Goal: Find specific page/section: Find specific page/section

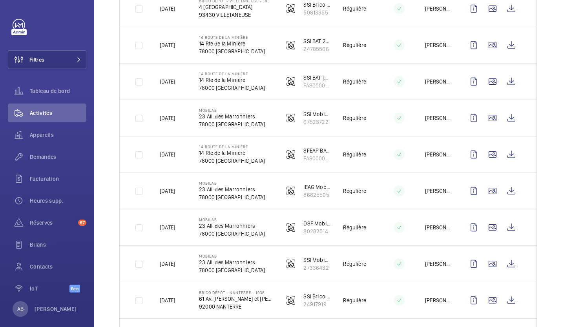
scroll to position [864, 0]
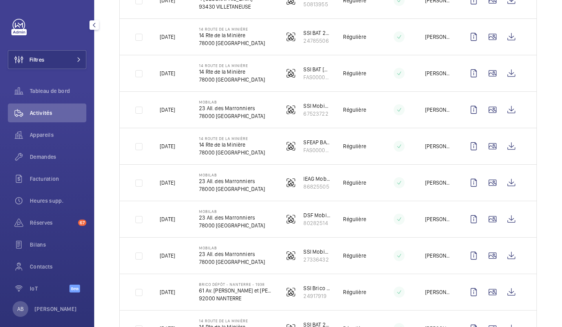
click at [95, 28] on button "button" at bounding box center [93, 24] width 9 height 9
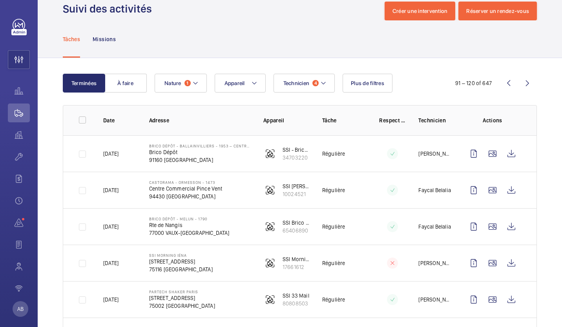
scroll to position [0, 0]
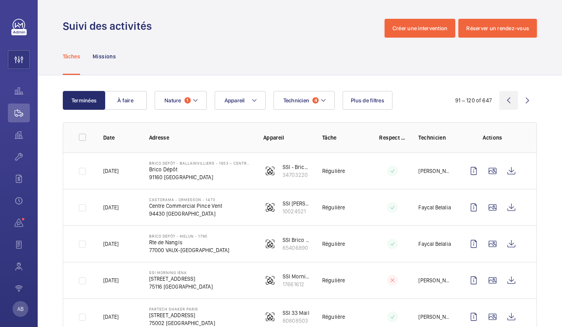
click at [501, 104] on wm-front-icon-button at bounding box center [508, 100] width 19 height 19
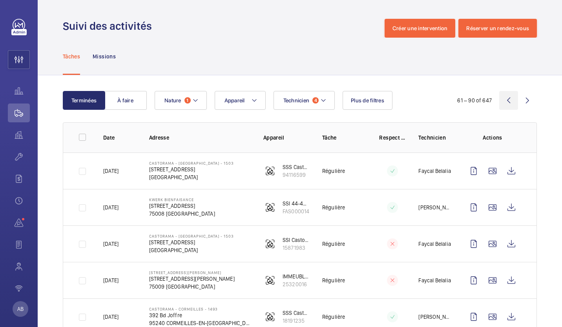
click at [501, 104] on wm-front-icon-button at bounding box center [508, 100] width 19 height 19
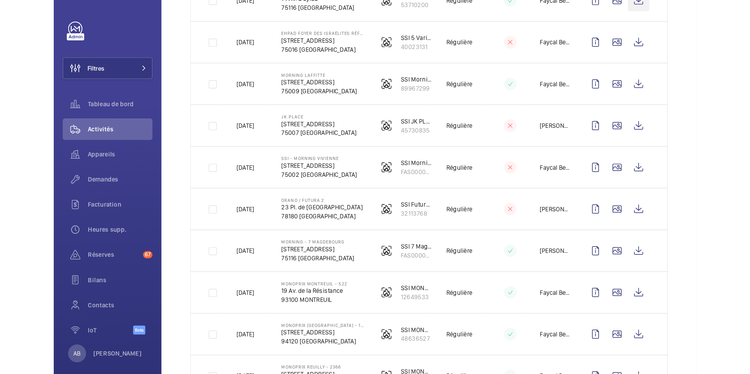
scroll to position [317, 0]
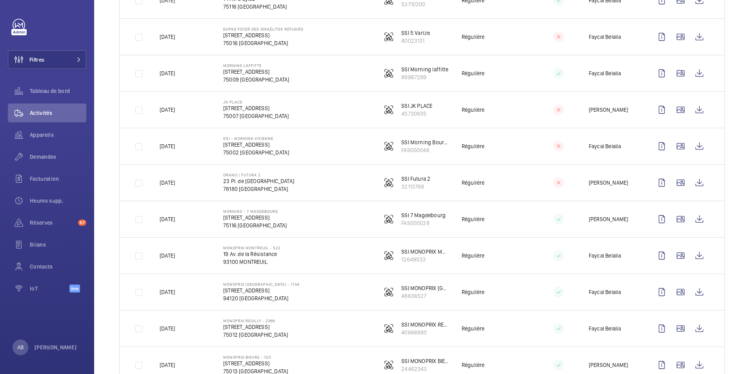
click at [210, 146] on td "[DATE]" at bounding box center [179, 146] width 64 height 36
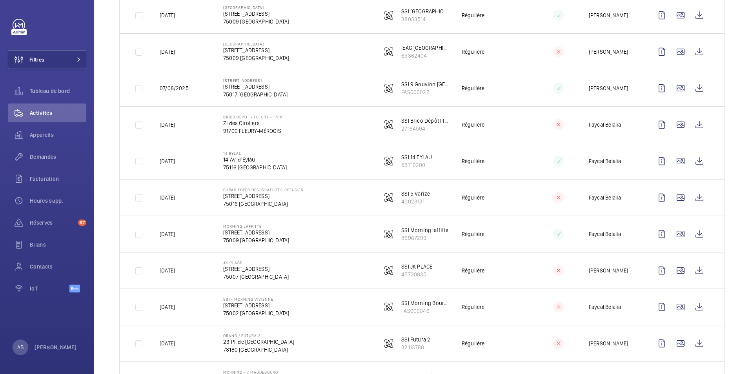
scroll to position [155, 0]
click at [562, 126] on wm-front-icon-button at bounding box center [662, 125] width 19 height 19
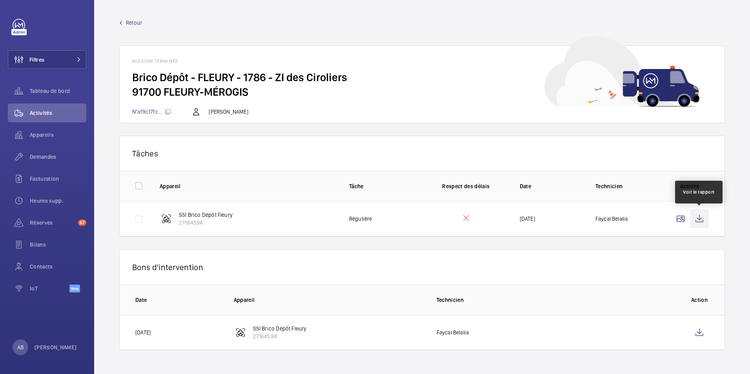
click at [562, 219] on wm-front-icon-button at bounding box center [699, 219] width 19 height 19
click at [122, 23] on mat-icon at bounding box center [121, 23] width 4 height 4
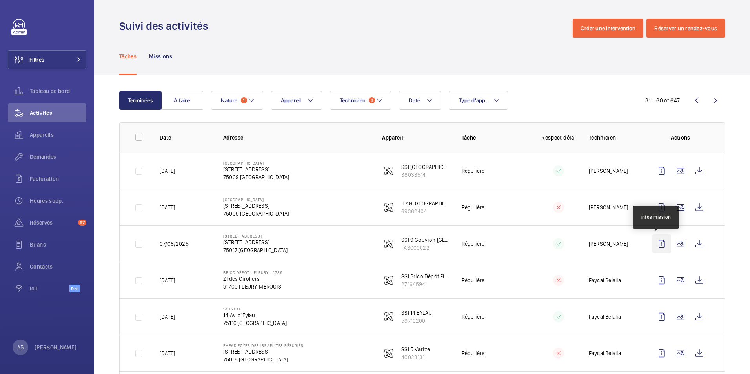
click at [562, 243] on wm-front-icon-button at bounding box center [662, 244] width 19 height 19
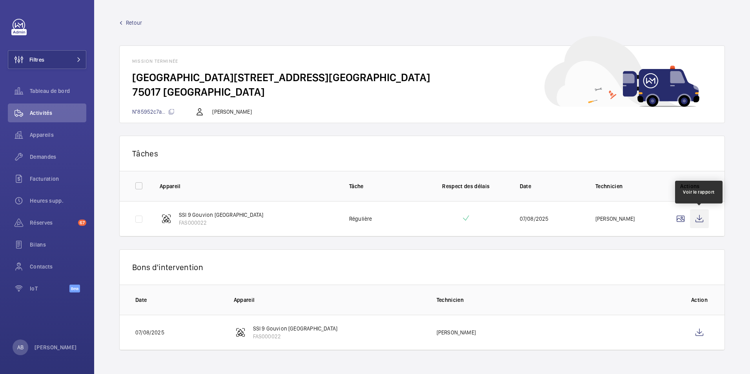
click at [562, 219] on wm-front-icon-button at bounding box center [699, 219] width 19 height 19
click at [124, 24] on link "Retour" at bounding box center [422, 23] width 606 height 8
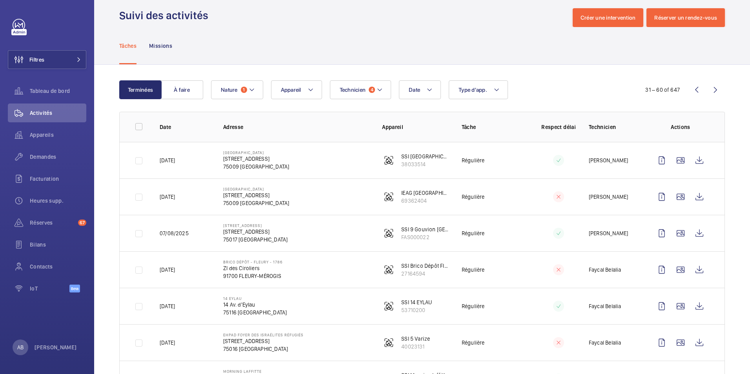
scroll to position [10, 0]
click at [562, 197] on wm-front-icon-button at bounding box center [662, 197] width 19 height 19
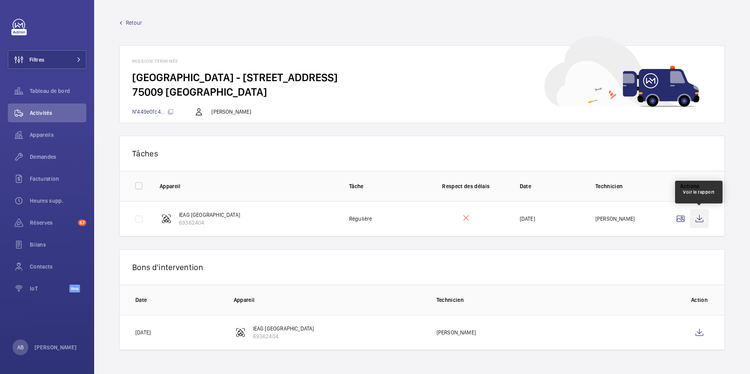
click at [562, 221] on wm-front-icon-button at bounding box center [699, 219] width 19 height 19
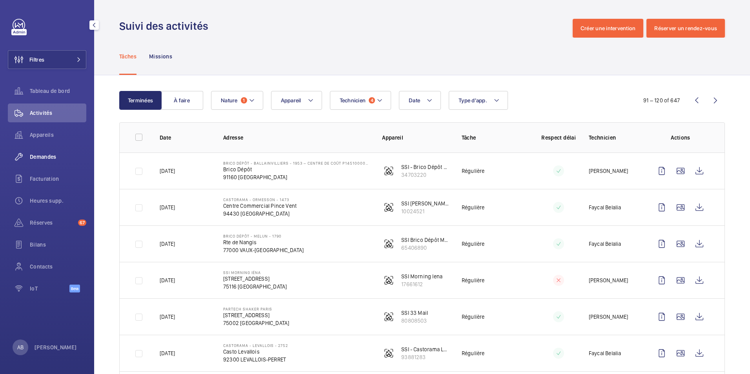
click at [55, 153] on div "Demandes" at bounding box center [47, 157] width 78 height 19
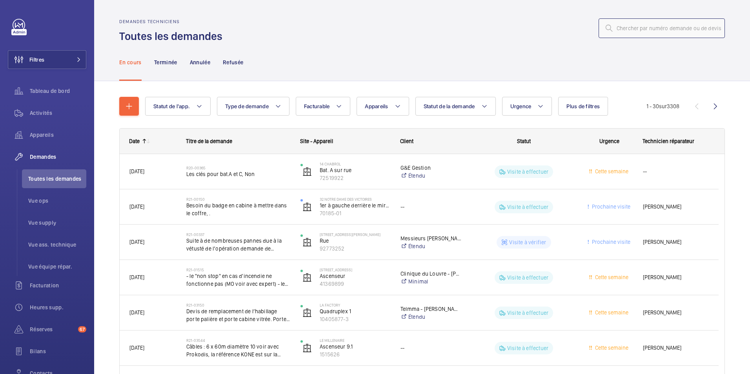
click at [647, 29] on input "text" at bounding box center [662, 28] width 126 height 20
paste input "R25-10687"
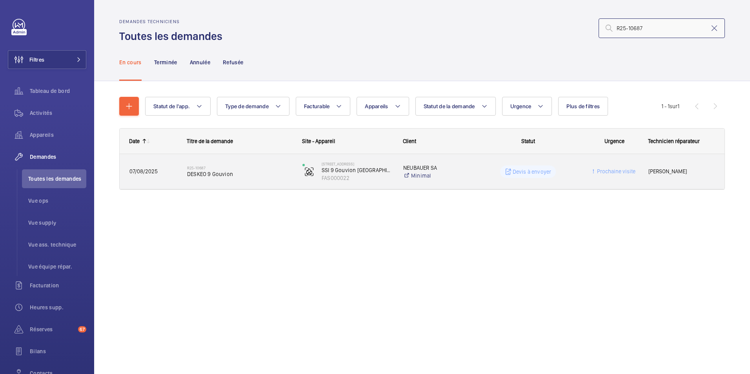
type input "R25-10687"
click at [204, 172] on span "DESKEO 9 Gouvion" at bounding box center [239, 174] width 105 height 8
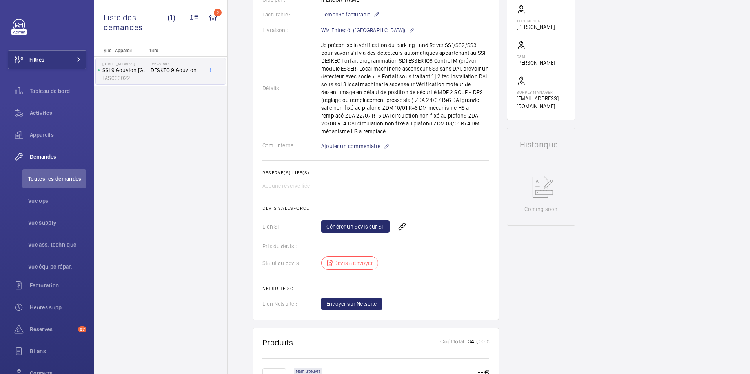
scroll to position [234, 0]
click at [354, 226] on link "Générer un devis sur SF" at bounding box center [355, 226] width 68 height 13
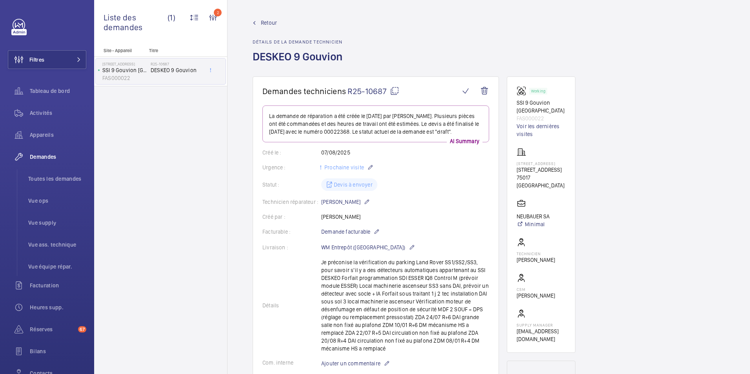
click at [255, 25] on link "Retour" at bounding box center [300, 23] width 95 height 8
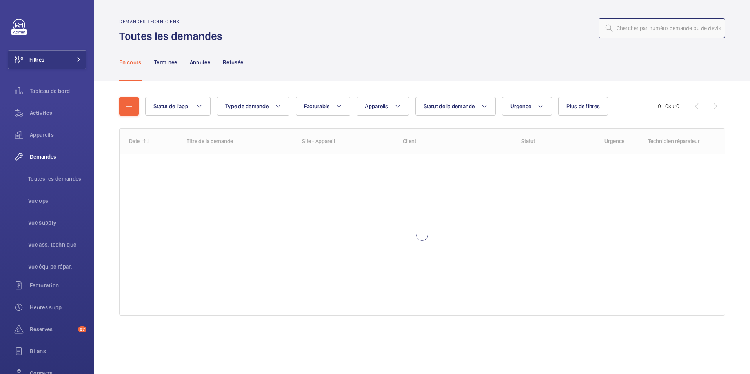
click at [632, 27] on input "text" at bounding box center [662, 28] width 126 height 20
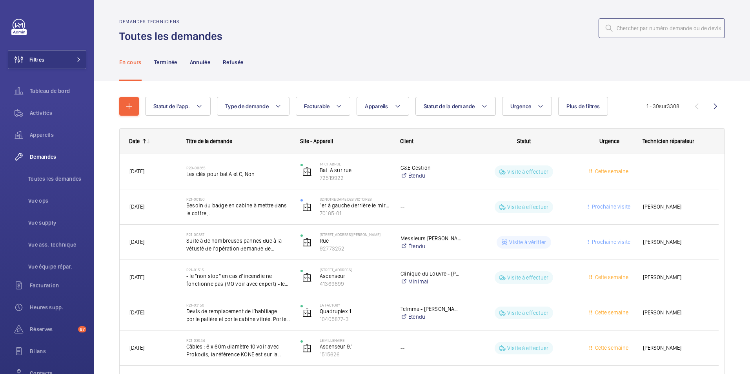
type input "R25-06312"
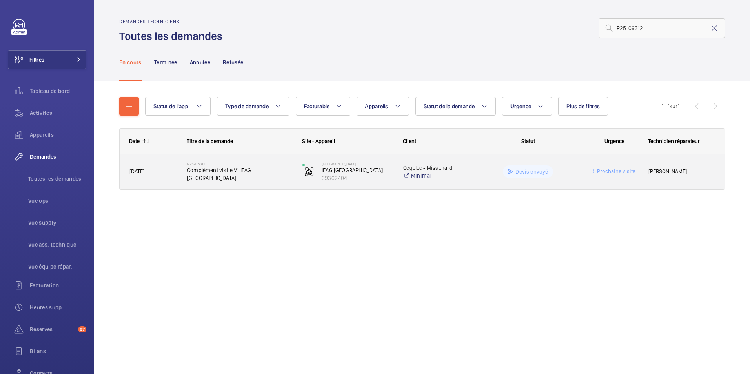
click at [234, 171] on span "Complément visite V1 IEAG GRAND CENTRAL" at bounding box center [239, 174] width 105 height 16
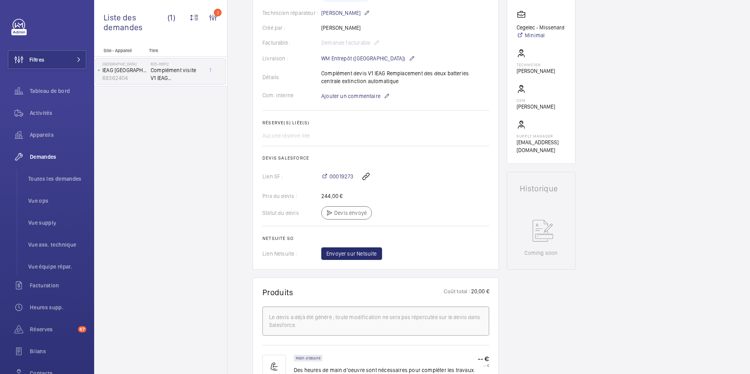
scroll to position [196, 0]
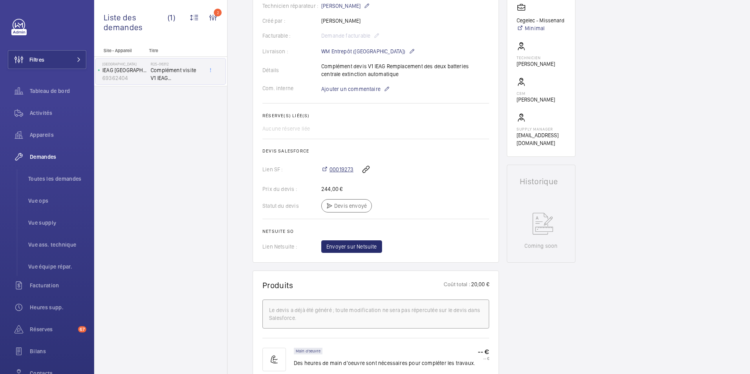
click at [339, 169] on span "00019273" at bounding box center [342, 170] width 24 height 8
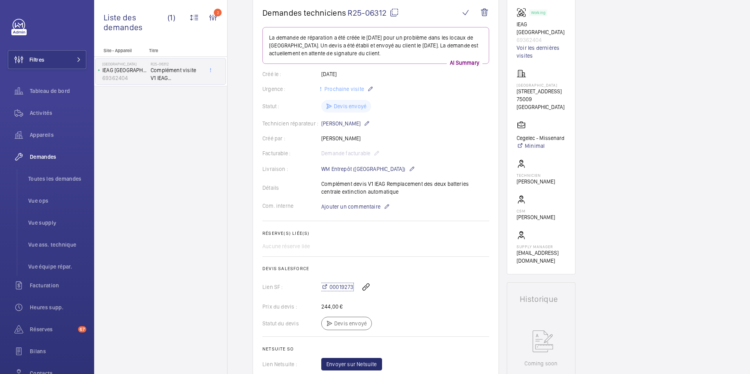
scroll to position [0, 0]
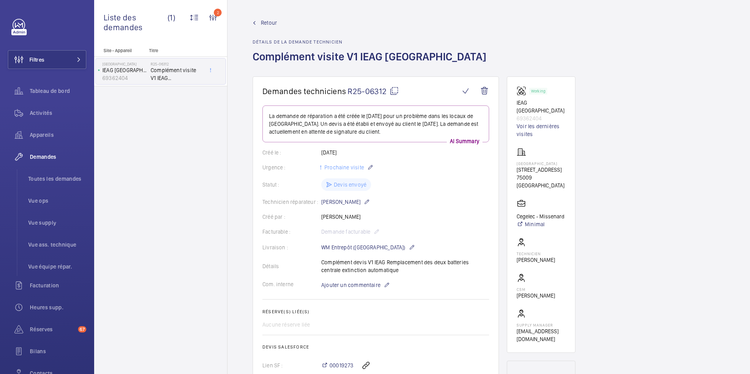
click at [253, 24] on mat-icon at bounding box center [255, 23] width 4 height 4
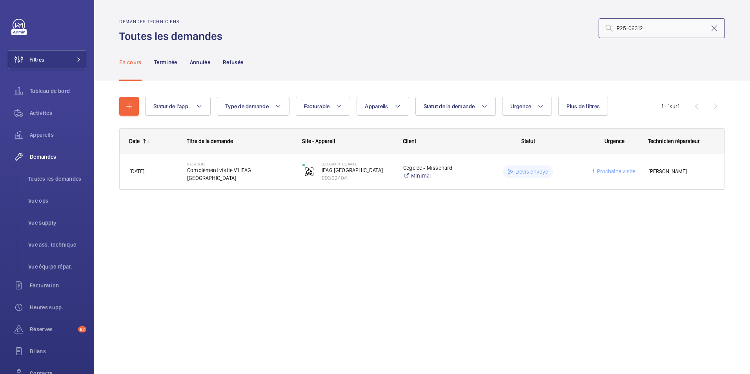
click at [642, 27] on input "R25-06312" at bounding box center [662, 28] width 126 height 20
paste input "1789"
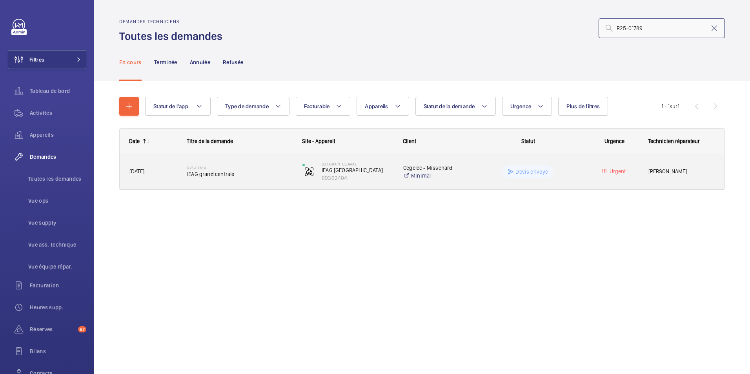
type input "R25-01789"
click at [200, 175] on span "IEAG grand centrale" at bounding box center [239, 174] width 105 height 8
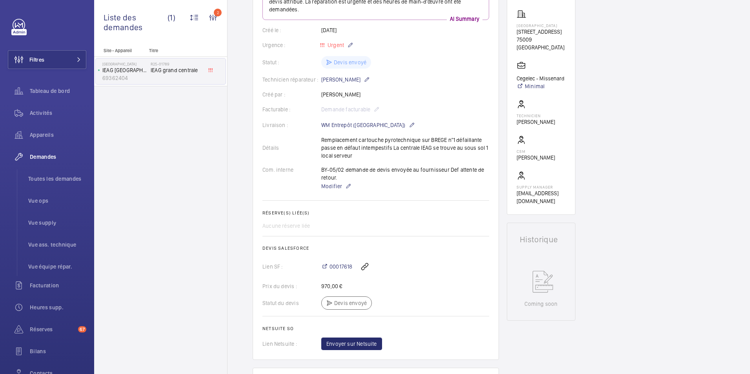
scroll to position [196, 0]
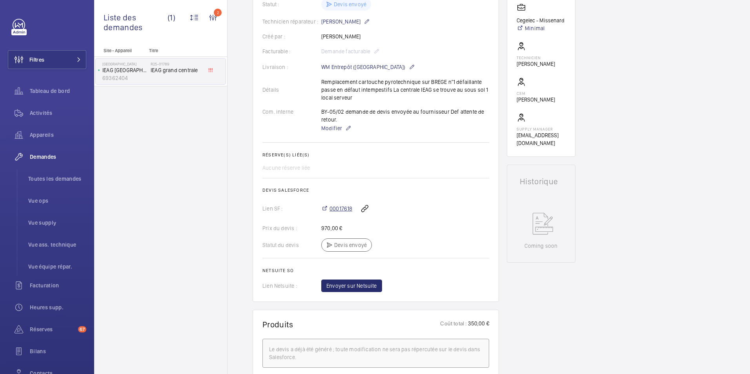
click at [335, 210] on span "00017618" at bounding box center [341, 209] width 23 height 8
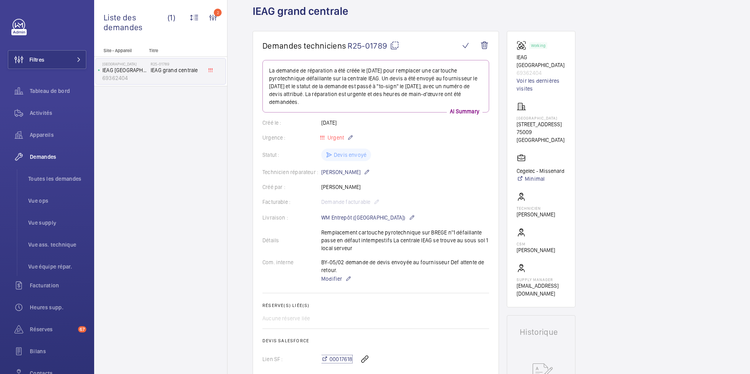
scroll to position [0, 0]
